Goal: Navigation & Orientation: Find specific page/section

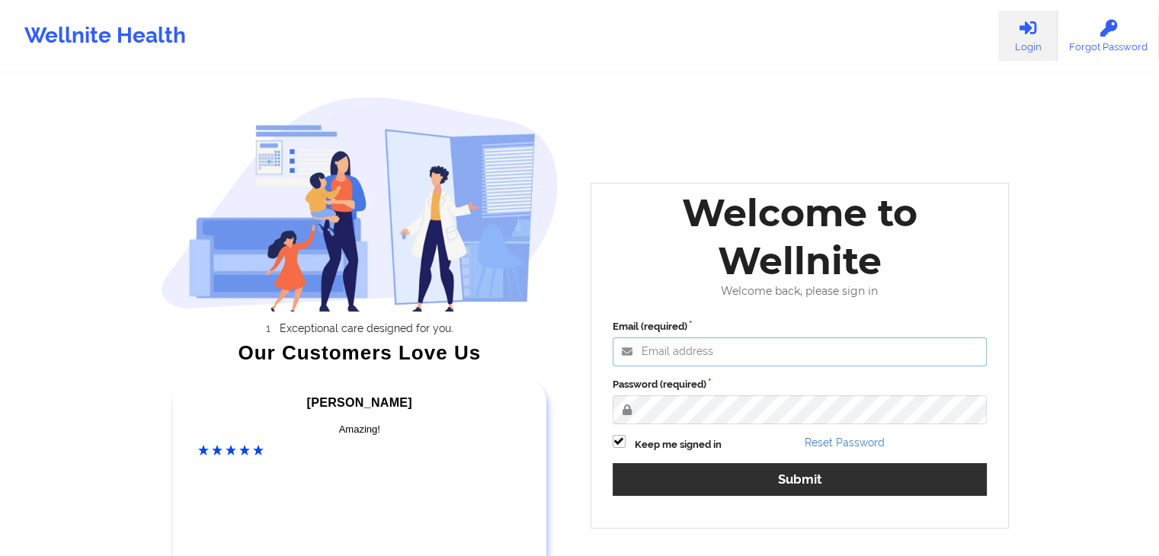
type input "[EMAIL_ADDRESS][DOMAIN_NAME]"
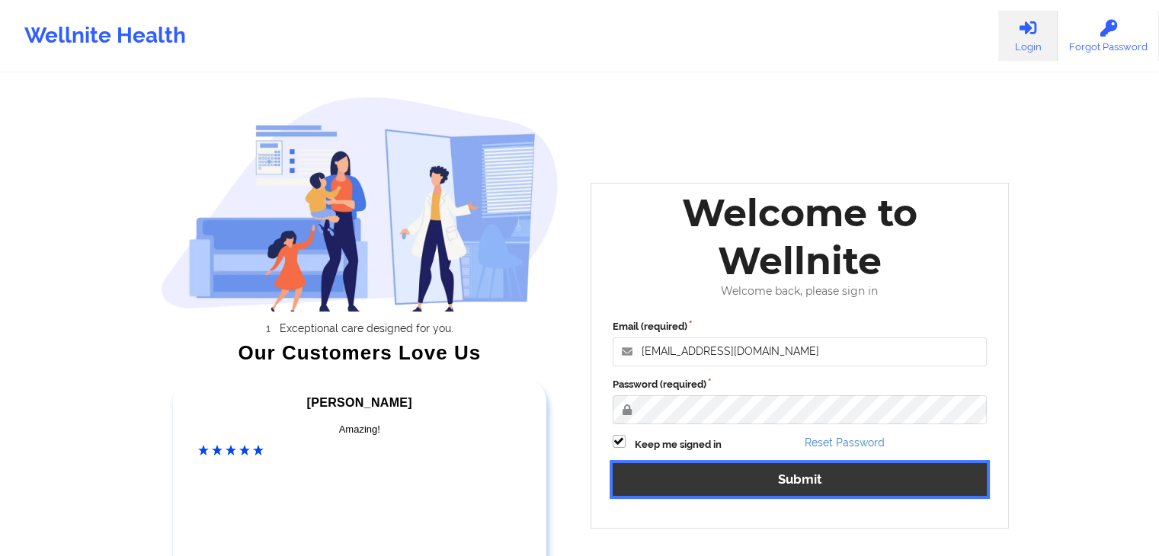
click at [793, 478] on button "Submit" at bounding box center [799, 479] width 375 height 33
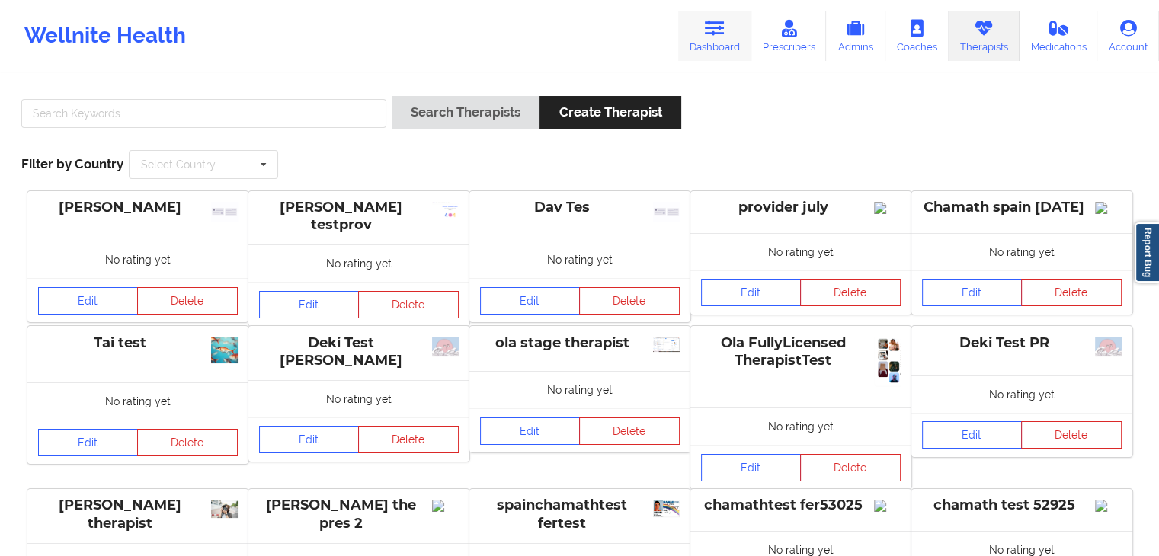
click at [722, 46] on link "Dashboard" at bounding box center [714, 36] width 73 height 50
